Goal: Information Seeking & Learning: Learn about a topic

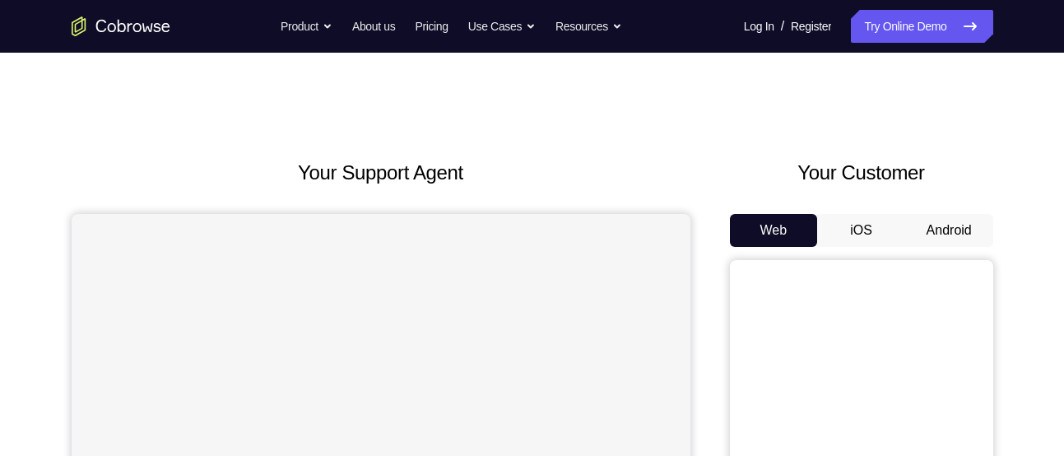
click at [951, 233] on button "Android" at bounding box center [949, 230] width 88 height 33
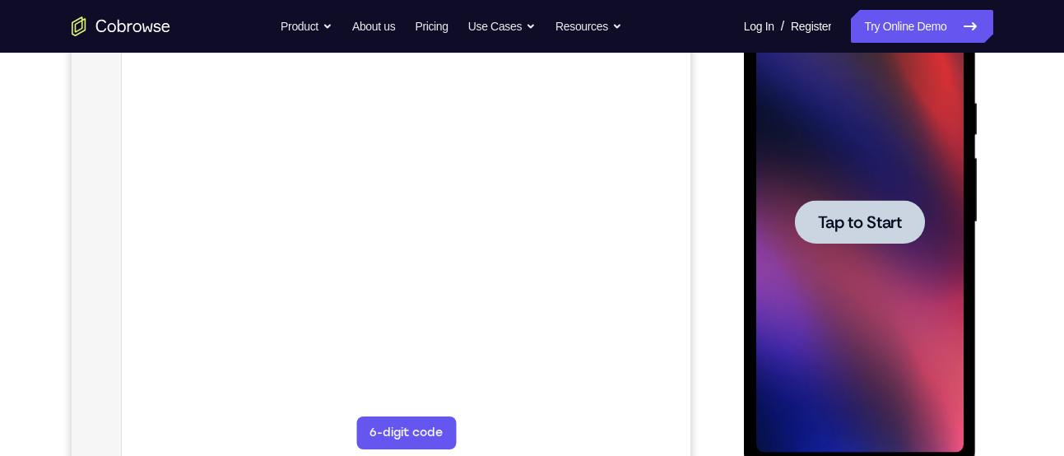
scroll to position [295, 0]
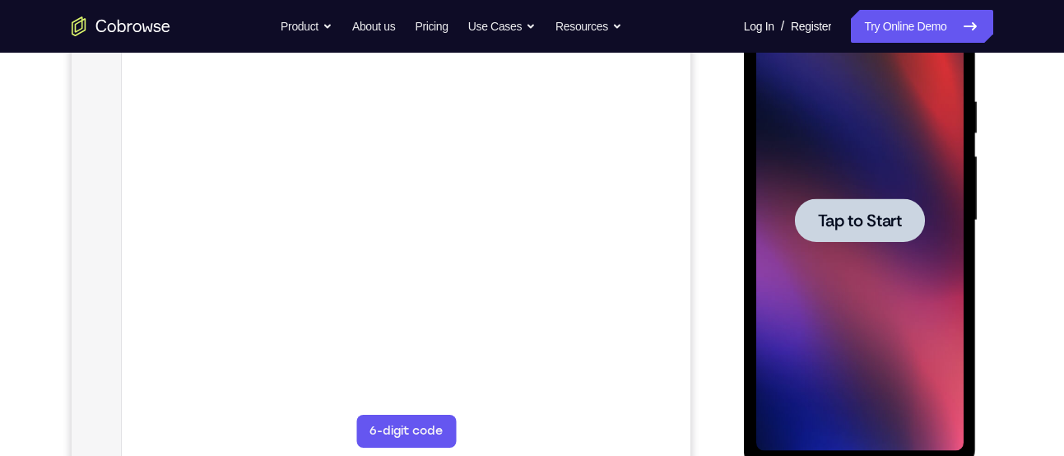
click at [894, 298] on div at bounding box center [859, 220] width 207 height 461
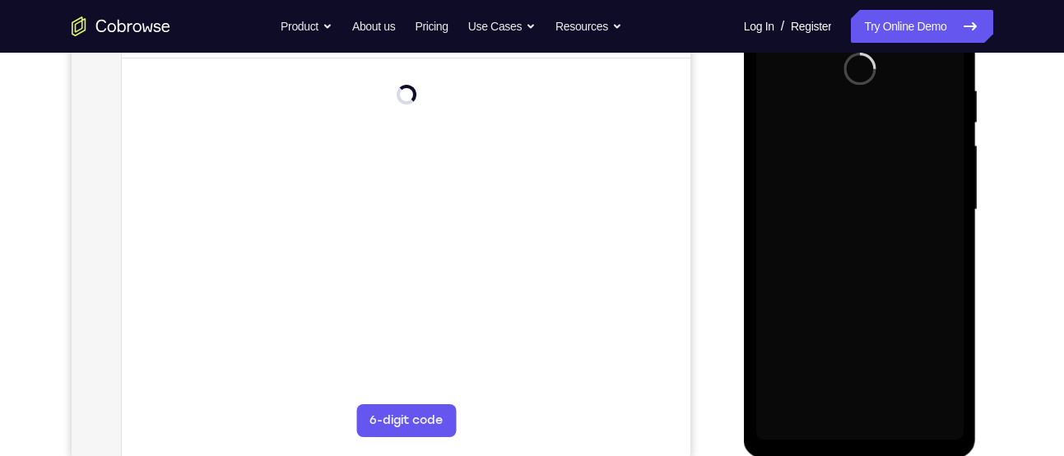
scroll to position [306, 0]
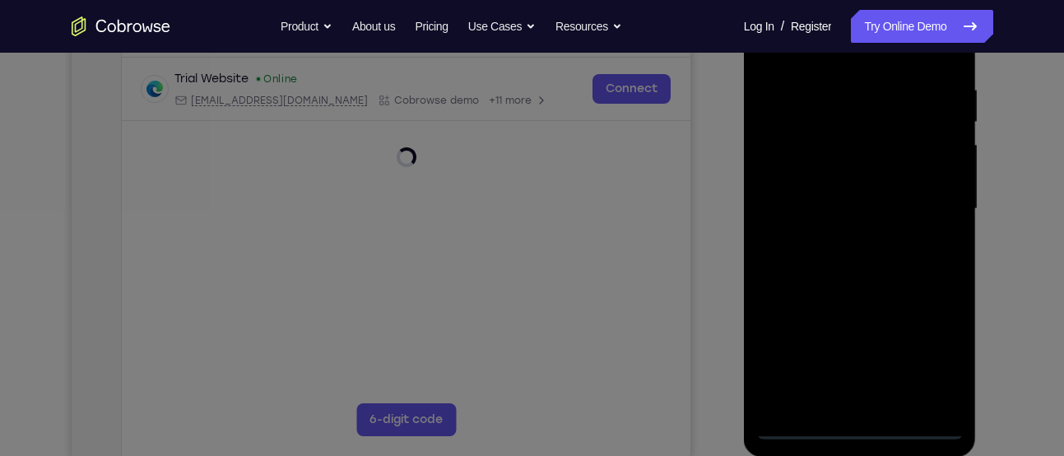
click at [859, 425] on div at bounding box center [859, 209] width 207 height 461
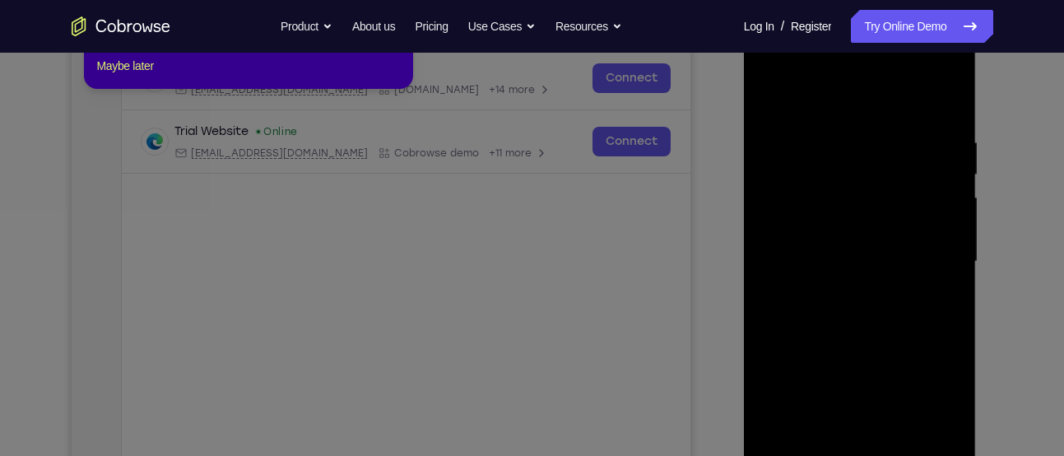
scroll to position [253, 0]
click at [152, 77] on button "Maybe later" at bounding box center [125, 67] width 57 height 20
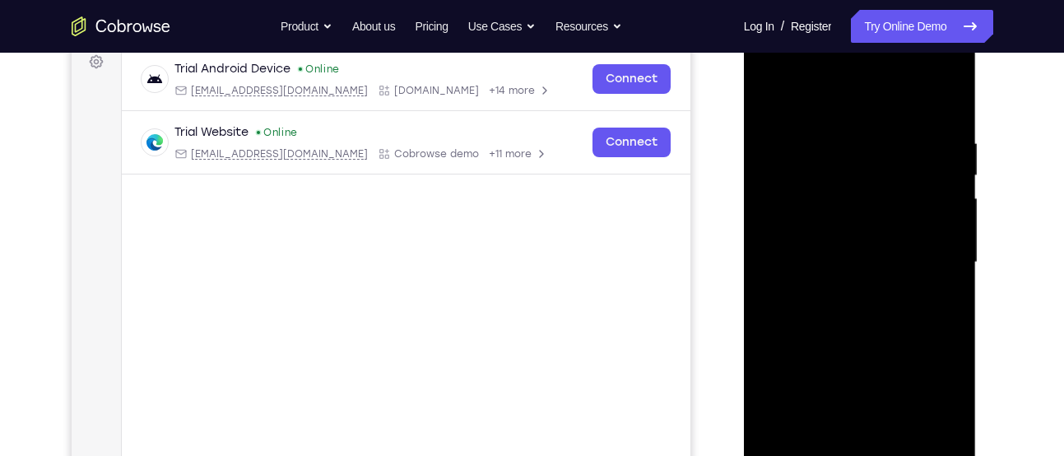
scroll to position [343, 0]
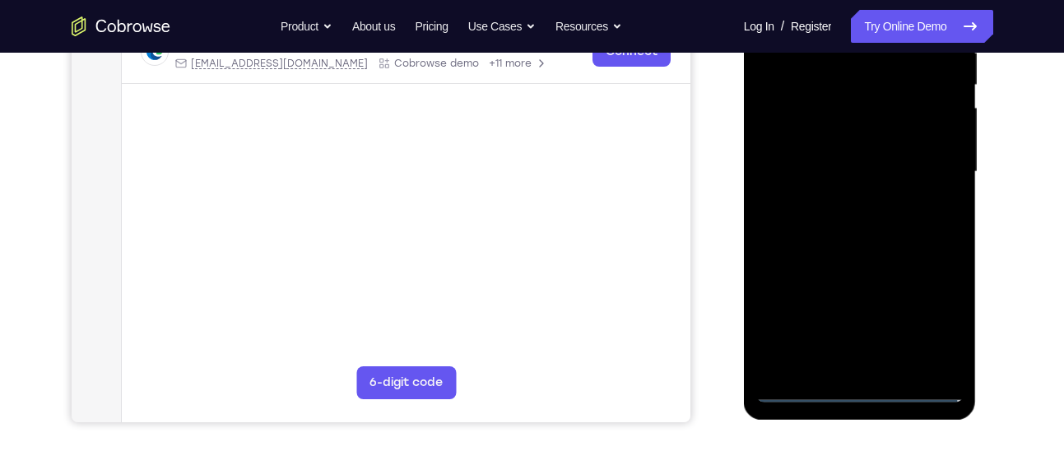
click at [862, 389] on div at bounding box center [859, 172] width 207 height 461
click at [936, 309] on div at bounding box center [859, 172] width 207 height 461
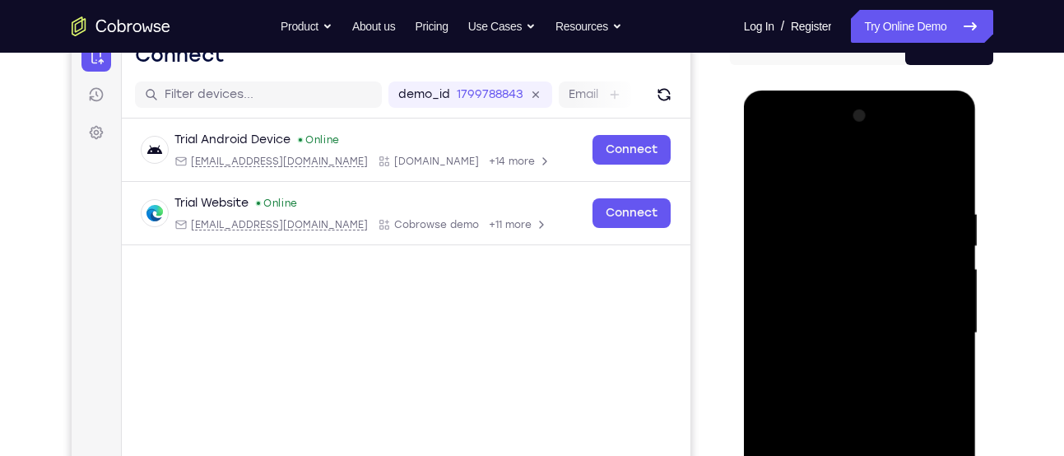
scroll to position [181, 0]
click at [815, 172] on div at bounding box center [859, 334] width 207 height 461
click at [925, 325] on div at bounding box center [859, 334] width 207 height 461
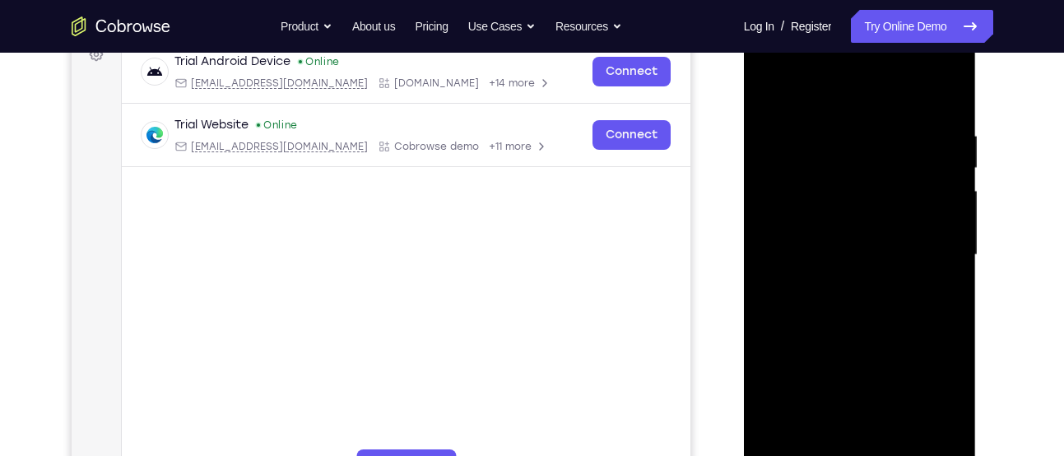
scroll to position [261, 0]
click at [842, 286] on div at bounding box center [859, 254] width 207 height 461
click at [820, 243] on div at bounding box center [859, 254] width 207 height 461
click at [807, 215] on div at bounding box center [859, 254] width 207 height 461
click at [797, 253] on div at bounding box center [859, 254] width 207 height 461
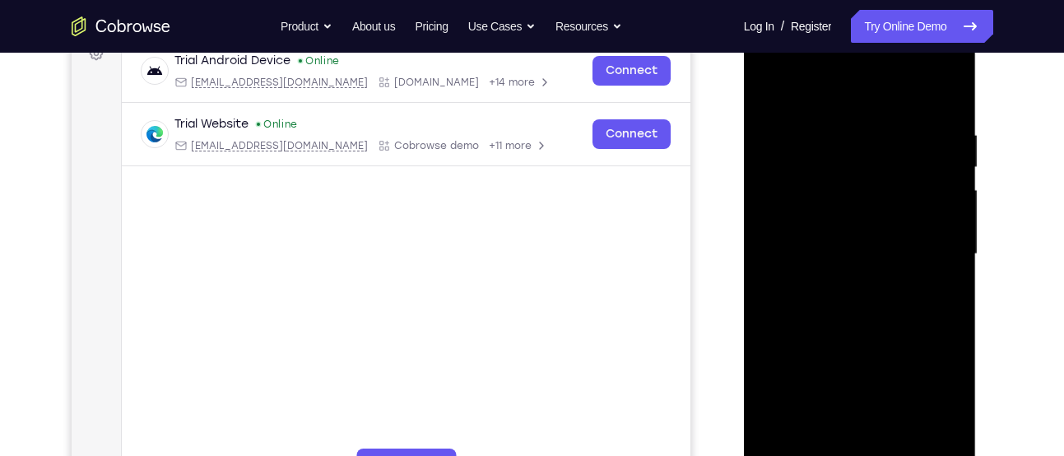
scroll to position [314, 0]
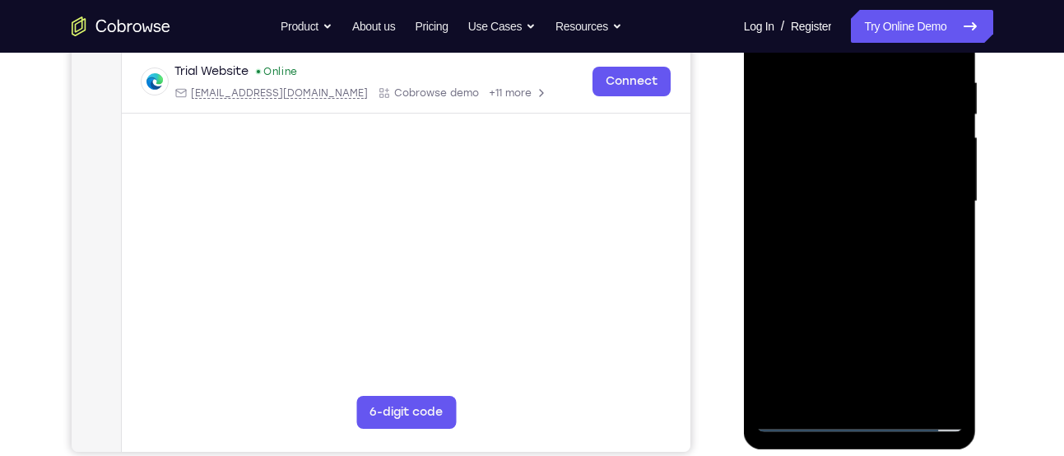
click at [808, 253] on div at bounding box center [859, 201] width 207 height 461
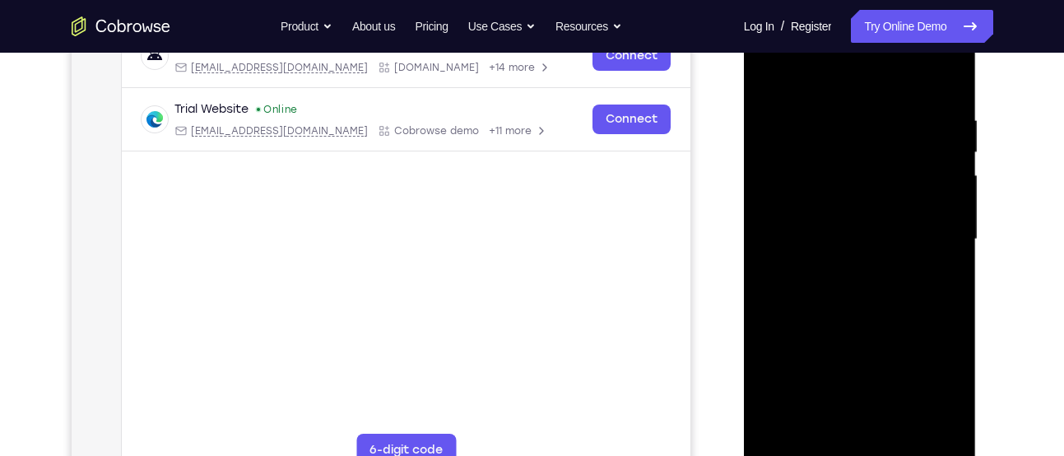
scroll to position [275, 0]
click at [858, 281] on div at bounding box center [859, 240] width 207 height 461
click at [858, 295] on div at bounding box center [859, 240] width 207 height 461
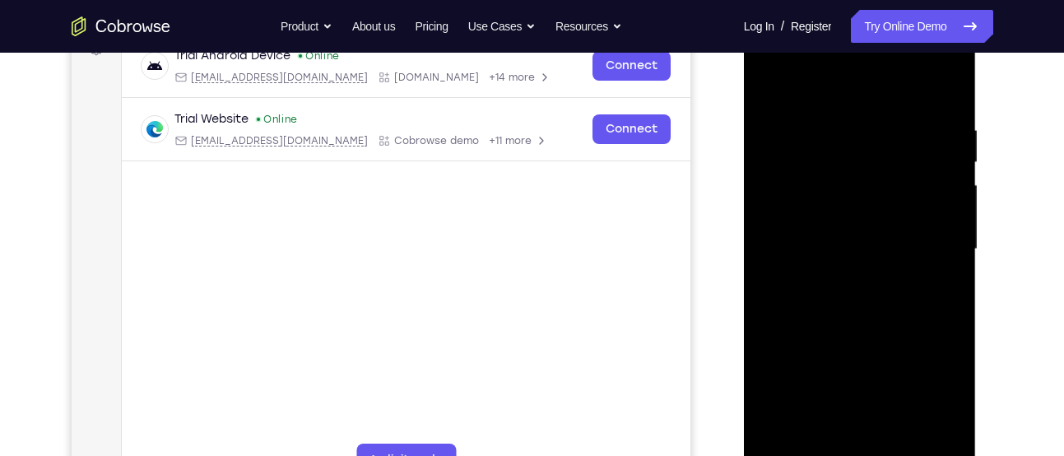
scroll to position [265, 0]
click at [862, 327] on div at bounding box center [859, 250] width 207 height 461
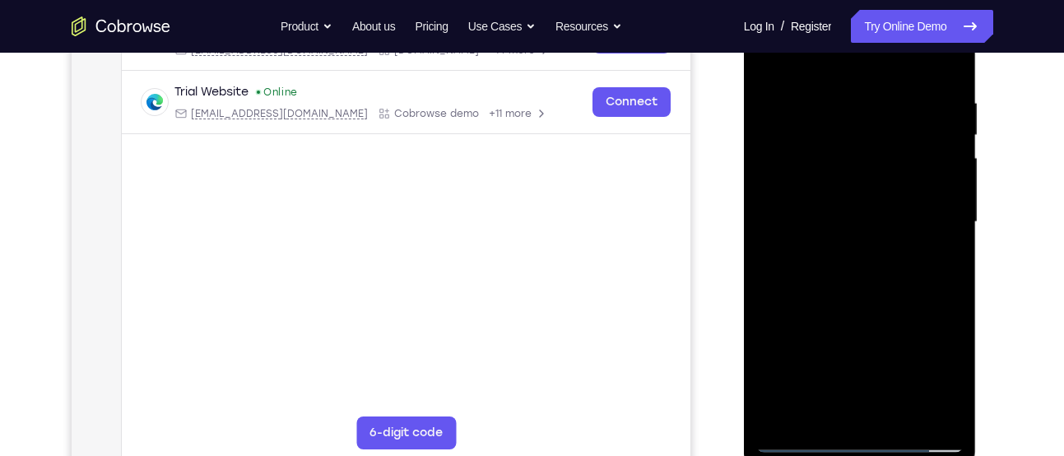
scroll to position [294, 0]
click at [951, 285] on div at bounding box center [859, 221] width 207 height 461
click at [899, 251] on div at bounding box center [859, 221] width 207 height 461
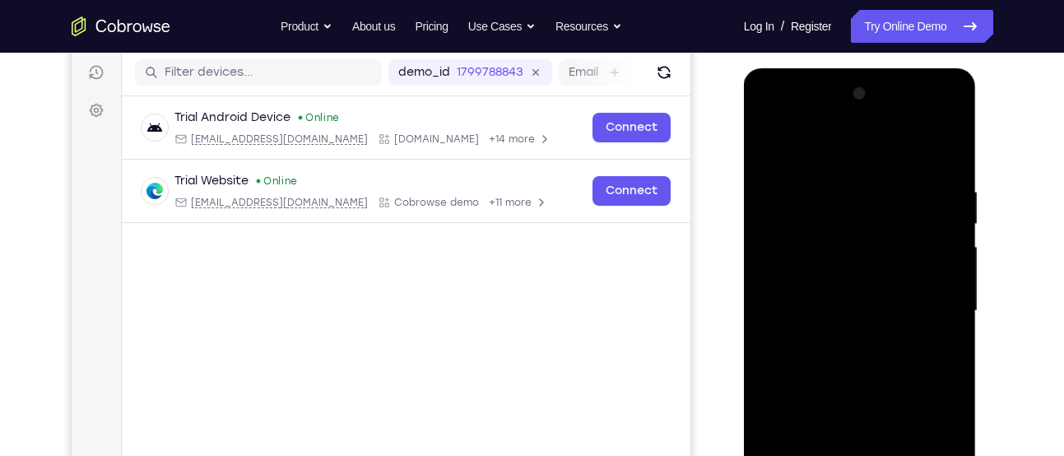
scroll to position [199, 0]
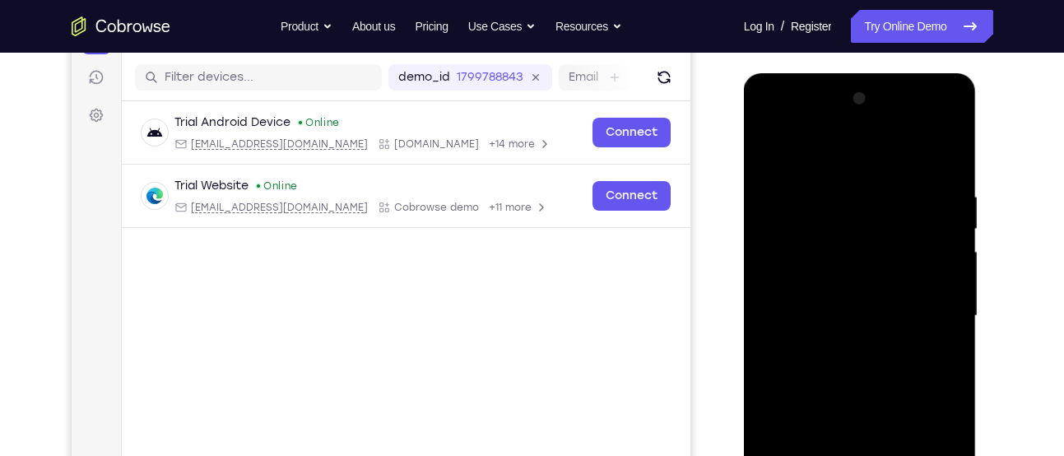
click at [845, 183] on div at bounding box center [859, 316] width 207 height 461
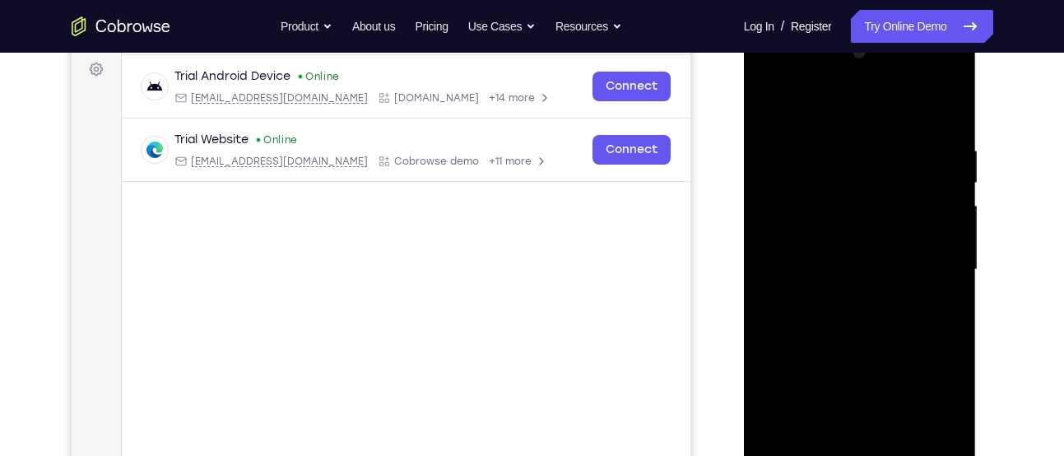
scroll to position [246, 0]
drag, startPoint x: 925, startPoint y: 161, endPoint x: 853, endPoint y: 117, distance: 84.3
click at [853, 117] on div at bounding box center [859, 269] width 207 height 461
click at [950, 207] on div at bounding box center [859, 269] width 207 height 461
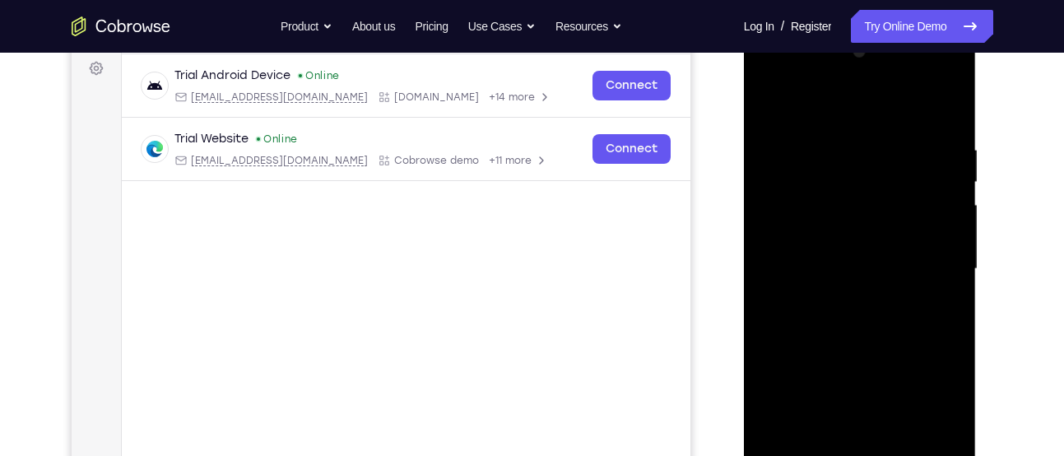
click at [950, 207] on div at bounding box center [859, 269] width 207 height 461
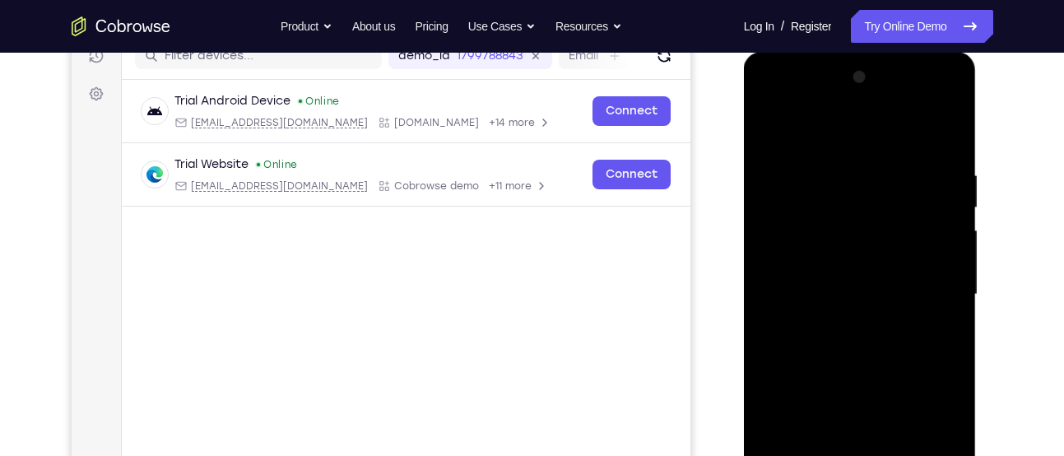
scroll to position [220, 0]
click at [876, 218] on div at bounding box center [859, 295] width 207 height 461
click at [859, 268] on div at bounding box center [859, 295] width 207 height 461
click at [771, 125] on div at bounding box center [859, 295] width 207 height 461
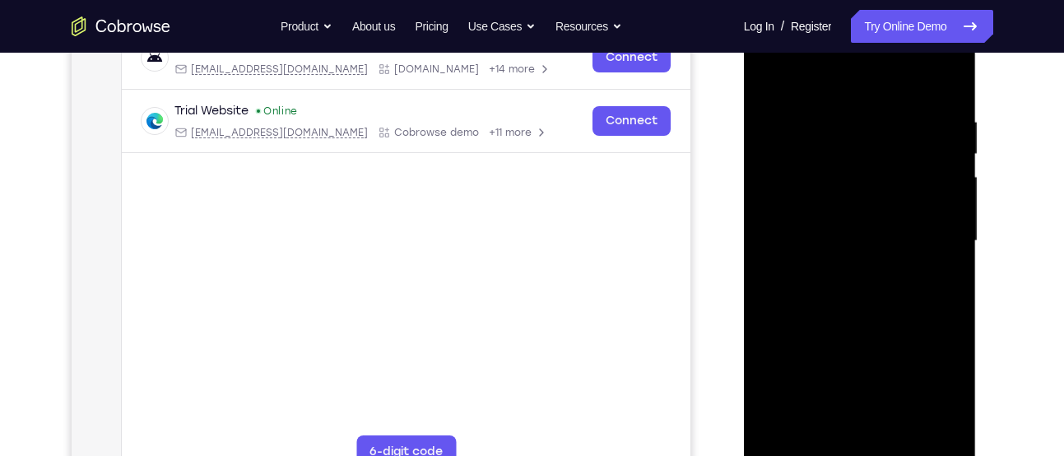
scroll to position [275, 0]
click at [945, 157] on div at bounding box center [859, 240] width 207 height 461
click at [948, 169] on div at bounding box center [859, 240] width 207 height 461
click at [943, 428] on div at bounding box center [859, 240] width 207 height 461
click at [767, 230] on div at bounding box center [859, 240] width 207 height 461
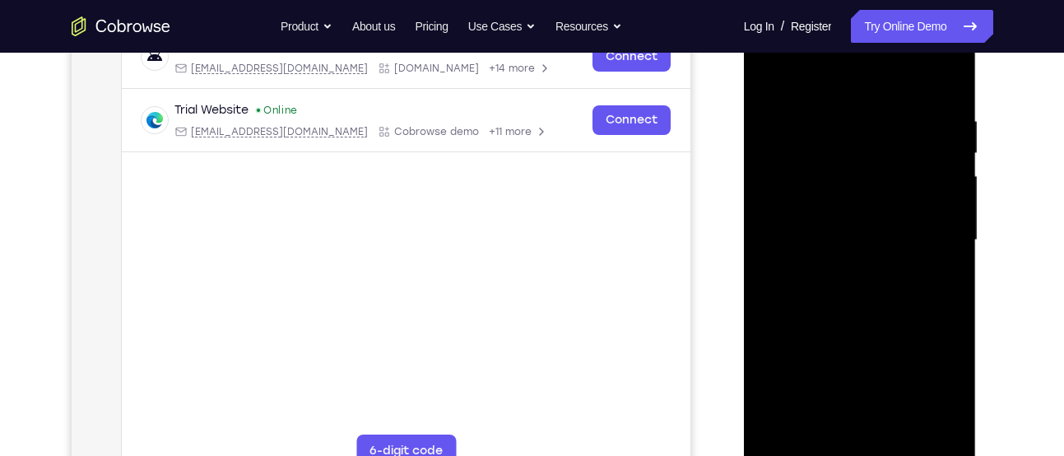
click at [938, 137] on div at bounding box center [859, 240] width 207 height 461
click at [948, 199] on div at bounding box center [859, 240] width 207 height 461
click at [946, 221] on div at bounding box center [859, 240] width 207 height 461
click at [773, 202] on div at bounding box center [859, 240] width 207 height 461
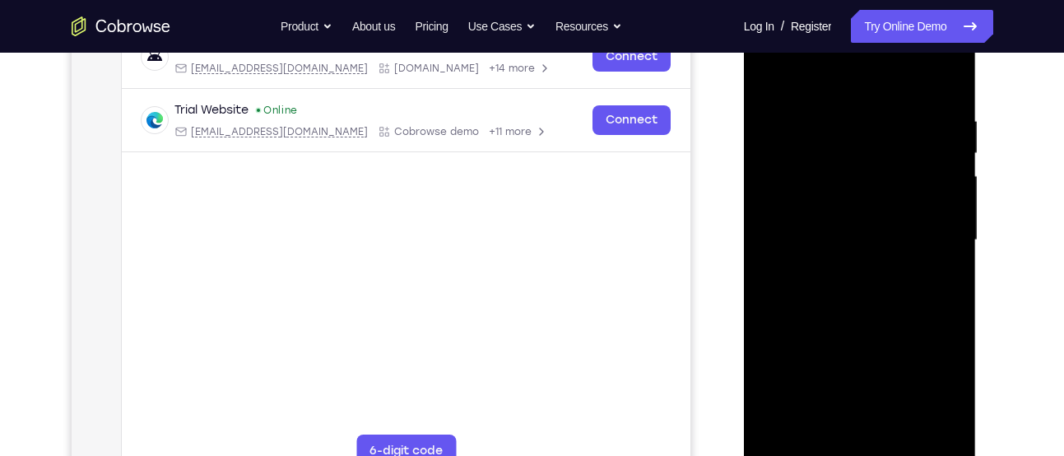
click at [947, 253] on div at bounding box center [859, 240] width 207 height 461
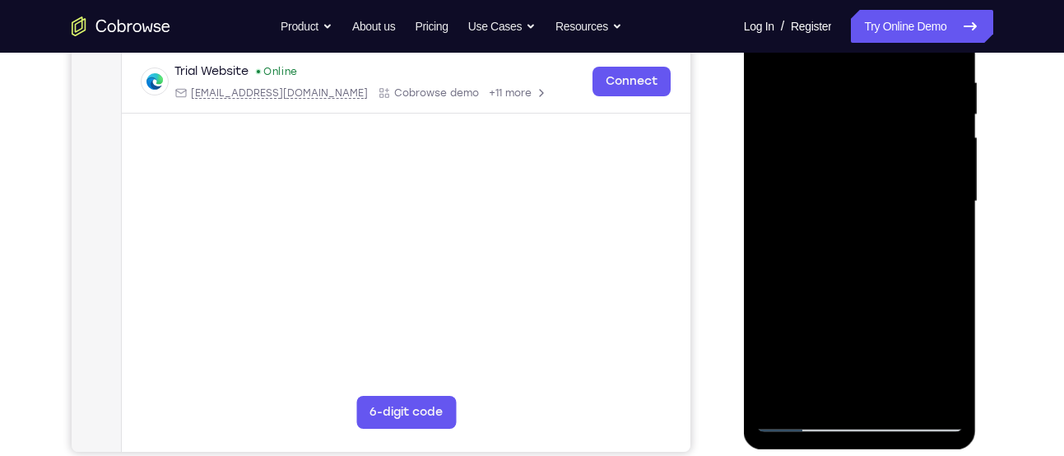
scroll to position [314, 0]
click at [774, 262] on div at bounding box center [859, 200] width 207 height 461
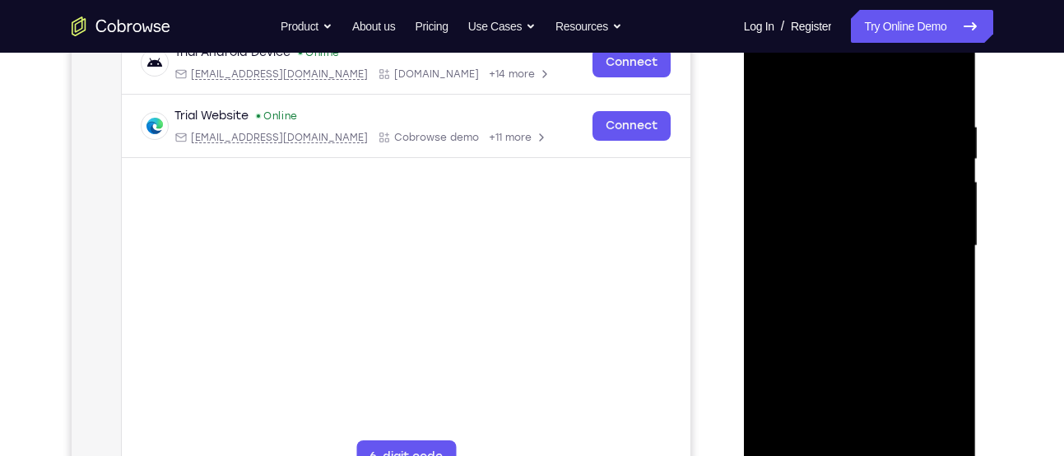
scroll to position [258, 0]
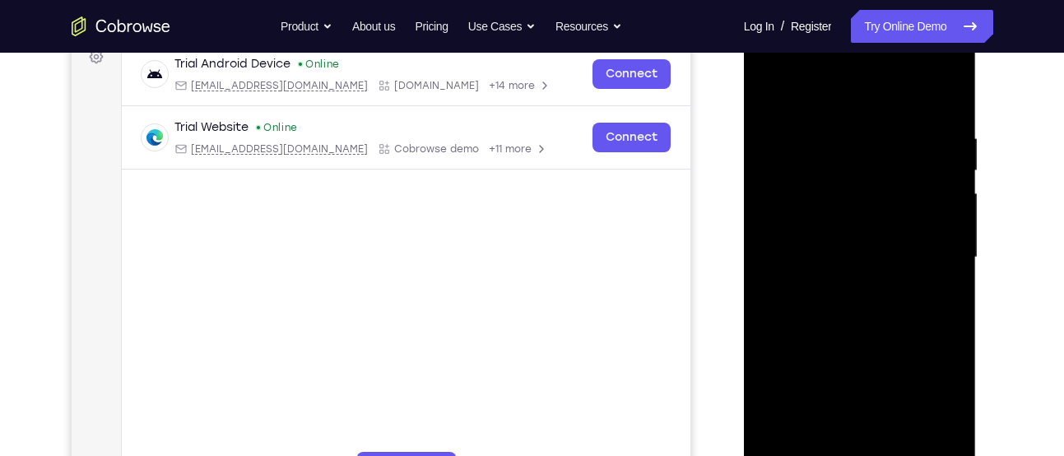
click at [932, 261] on div at bounding box center [859, 257] width 207 height 461
click at [932, 236] on div at bounding box center [859, 257] width 207 height 461
click at [941, 182] on div at bounding box center [859, 257] width 207 height 461
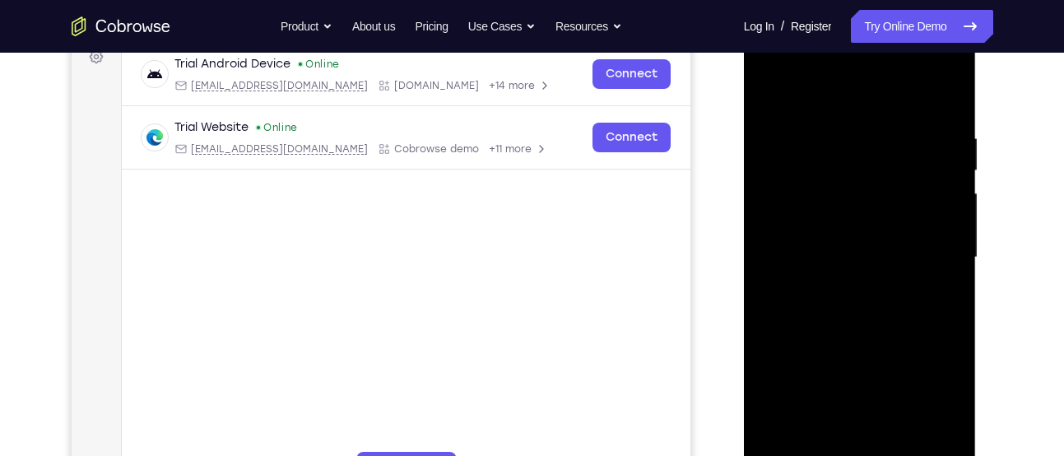
click at [941, 182] on div at bounding box center [859, 257] width 207 height 461
click at [779, 182] on div at bounding box center [859, 257] width 207 height 461
click at [955, 174] on div at bounding box center [859, 257] width 207 height 461
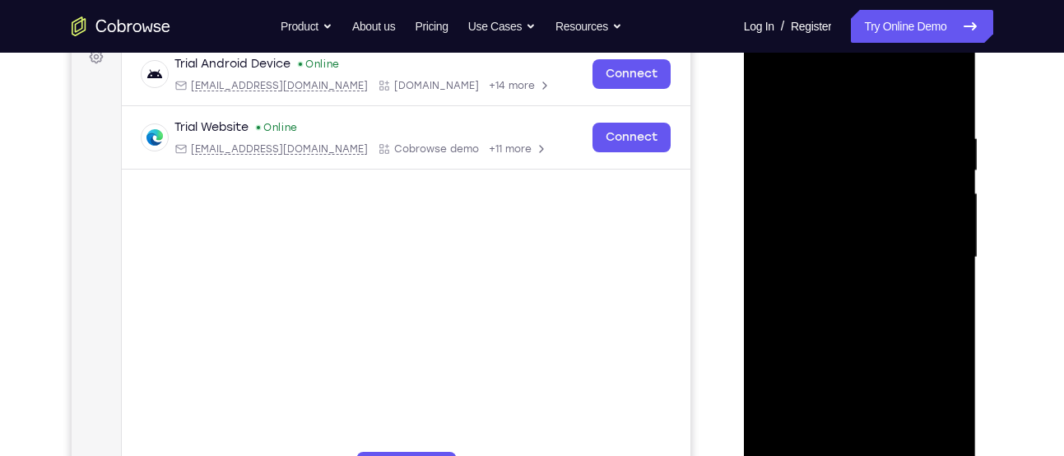
click at [955, 174] on div at bounding box center [859, 257] width 207 height 461
click at [950, 165] on div at bounding box center [859, 257] width 207 height 461
drag, startPoint x: 950, startPoint y: 174, endPoint x: 786, endPoint y: 179, distance: 164.7
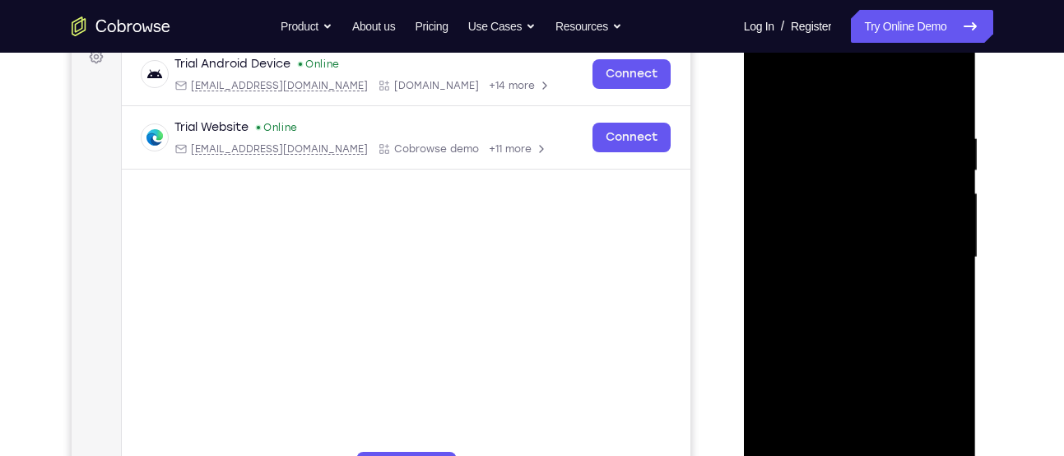
click at [786, 179] on div at bounding box center [859, 257] width 207 height 461
click at [928, 188] on div at bounding box center [859, 257] width 207 height 461
click at [949, 160] on div at bounding box center [859, 257] width 207 height 461
click at [945, 133] on div at bounding box center [859, 257] width 207 height 461
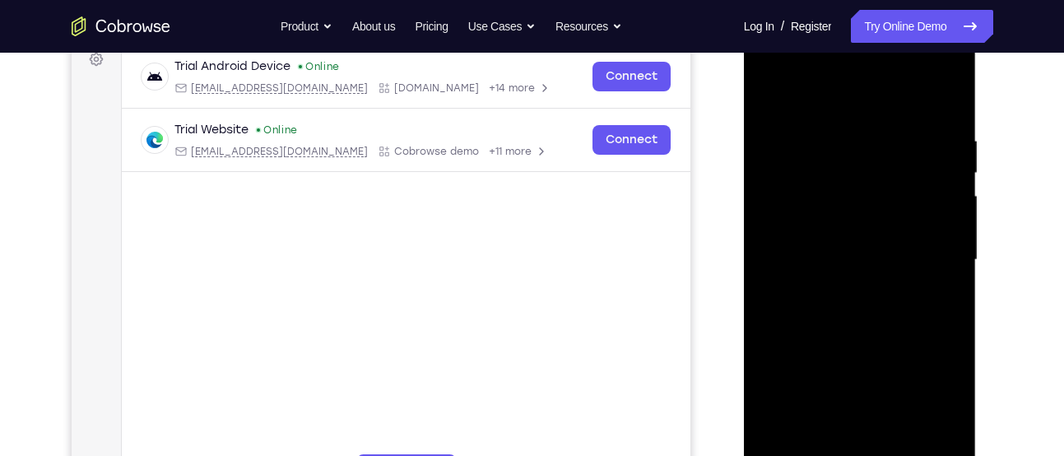
scroll to position [254, 0]
click at [929, 195] on div at bounding box center [859, 260] width 207 height 461
click at [934, 195] on div at bounding box center [859, 260] width 207 height 461
click at [941, 179] on div at bounding box center [859, 260] width 207 height 461
click at [939, 142] on div at bounding box center [859, 260] width 207 height 461
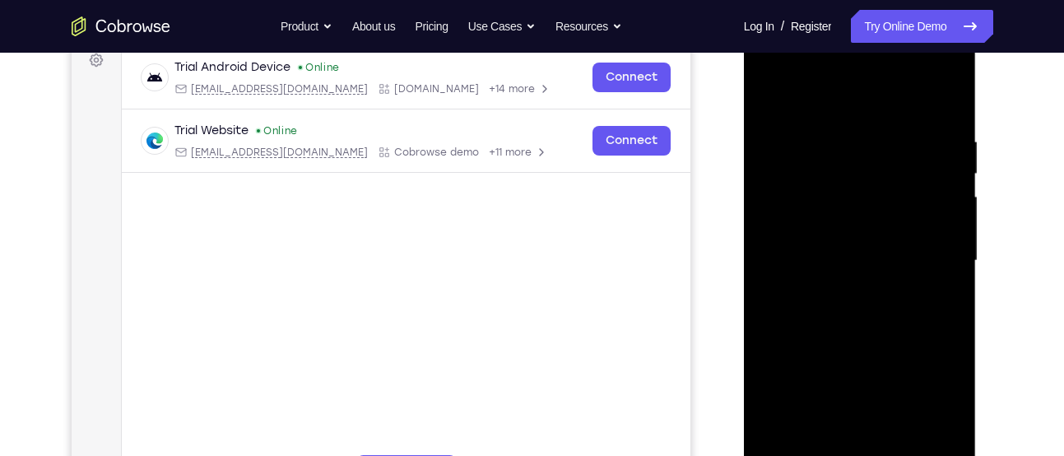
click at [766, 141] on div at bounding box center [859, 260] width 207 height 461
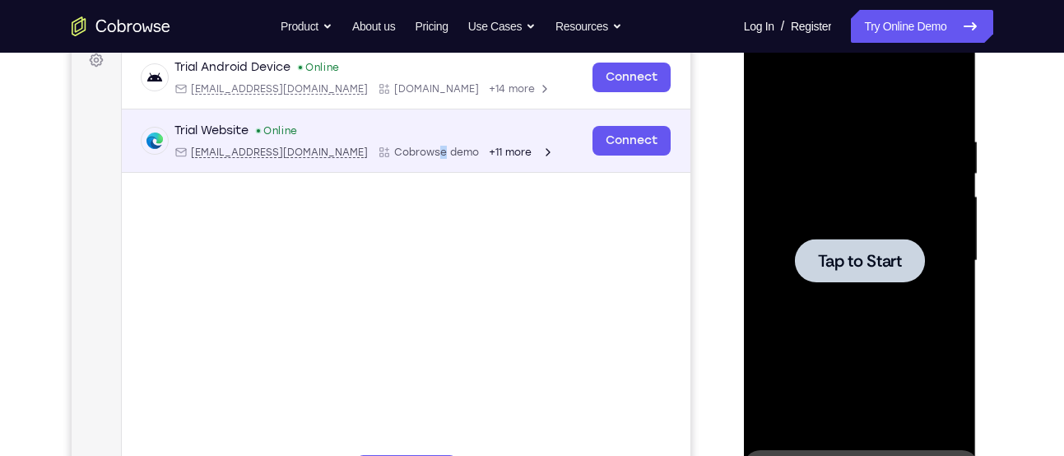
click at [393, 151] on span "Cobrowse demo" at bounding box center [435, 152] width 85 height 13
copy span "e"
click at [393, 151] on span "Cobrowse demo" at bounding box center [435, 152] width 85 height 13
